Goal: Information Seeking & Learning: Learn about a topic

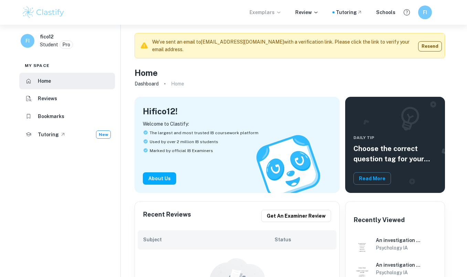
click at [260, 9] on p "Exemplars" at bounding box center [265, 13] width 32 height 8
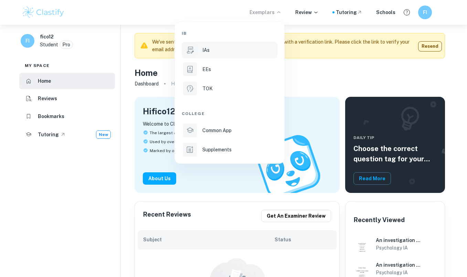
click at [219, 54] on li "IAs" at bounding box center [230, 50] width 96 height 17
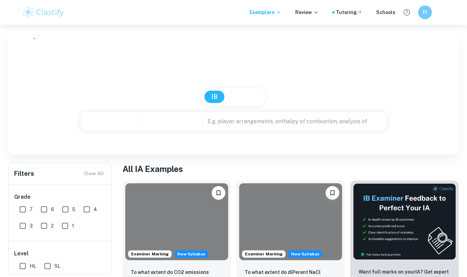
click at [222, 117] on input "text" at bounding box center [285, 121] width 165 height 19
click at [226, 119] on input "text" at bounding box center [285, 121] width 165 height 19
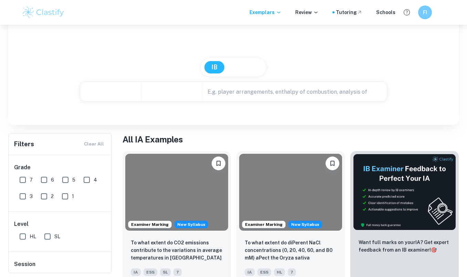
scroll to position [31, 0]
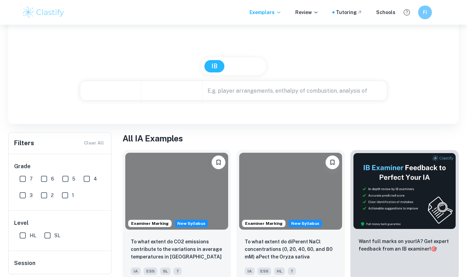
click at [244, 96] on input "text" at bounding box center [285, 90] width 165 height 19
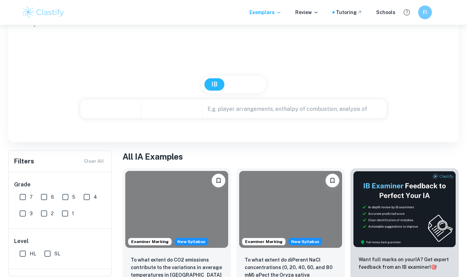
scroll to position [8, 0]
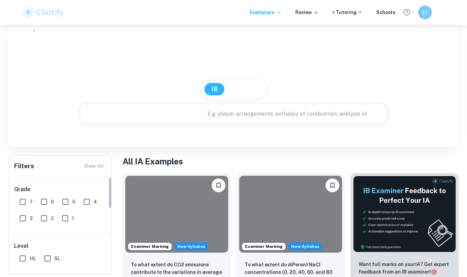
click at [27, 198] on input "7" at bounding box center [23, 202] width 14 height 14
checkbox input "true"
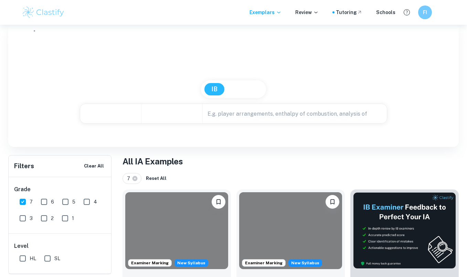
click at [26, 258] on input "HL" at bounding box center [23, 259] width 14 height 14
checkbox input "true"
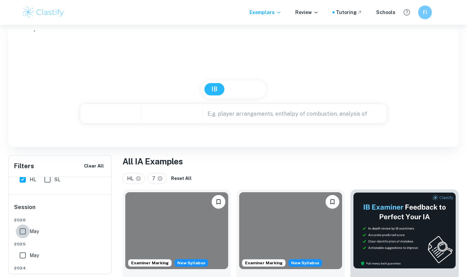
click at [25, 232] on input "May" at bounding box center [23, 232] width 14 height 14
checkbox input "true"
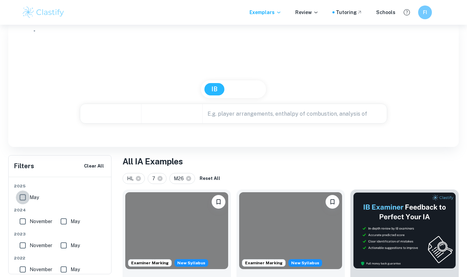
click at [23, 192] on input "May" at bounding box center [23, 198] width 14 height 14
checkbox input "true"
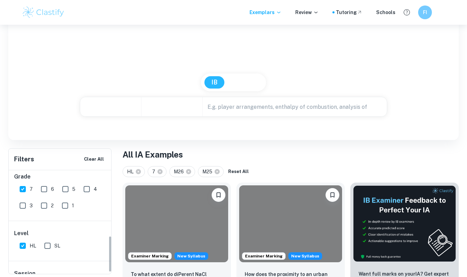
scroll to position [0, 0]
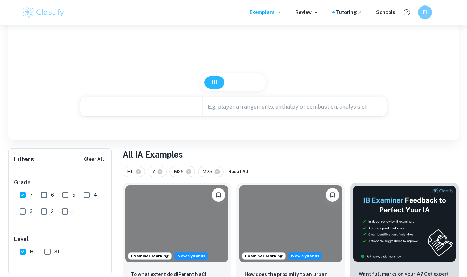
click at [222, 107] on input "text" at bounding box center [285, 106] width 165 height 19
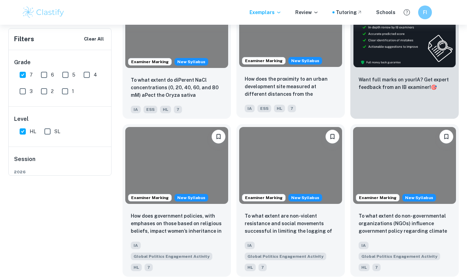
scroll to position [36, 0]
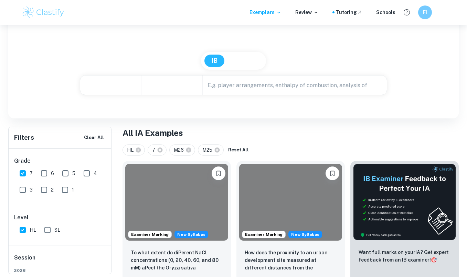
click at [235, 85] on input "text" at bounding box center [285, 85] width 165 height 19
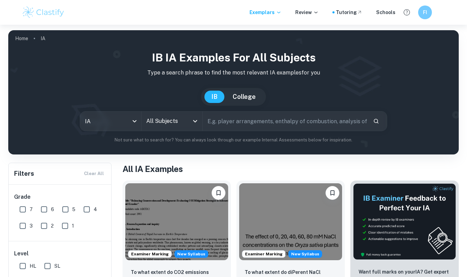
scroll to position [34, 0]
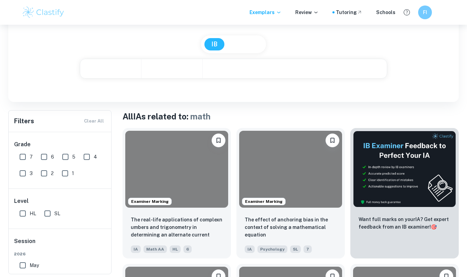
scroll to position [53, 0]
